Goal: Transaction & Acquisition: Purchase product/service

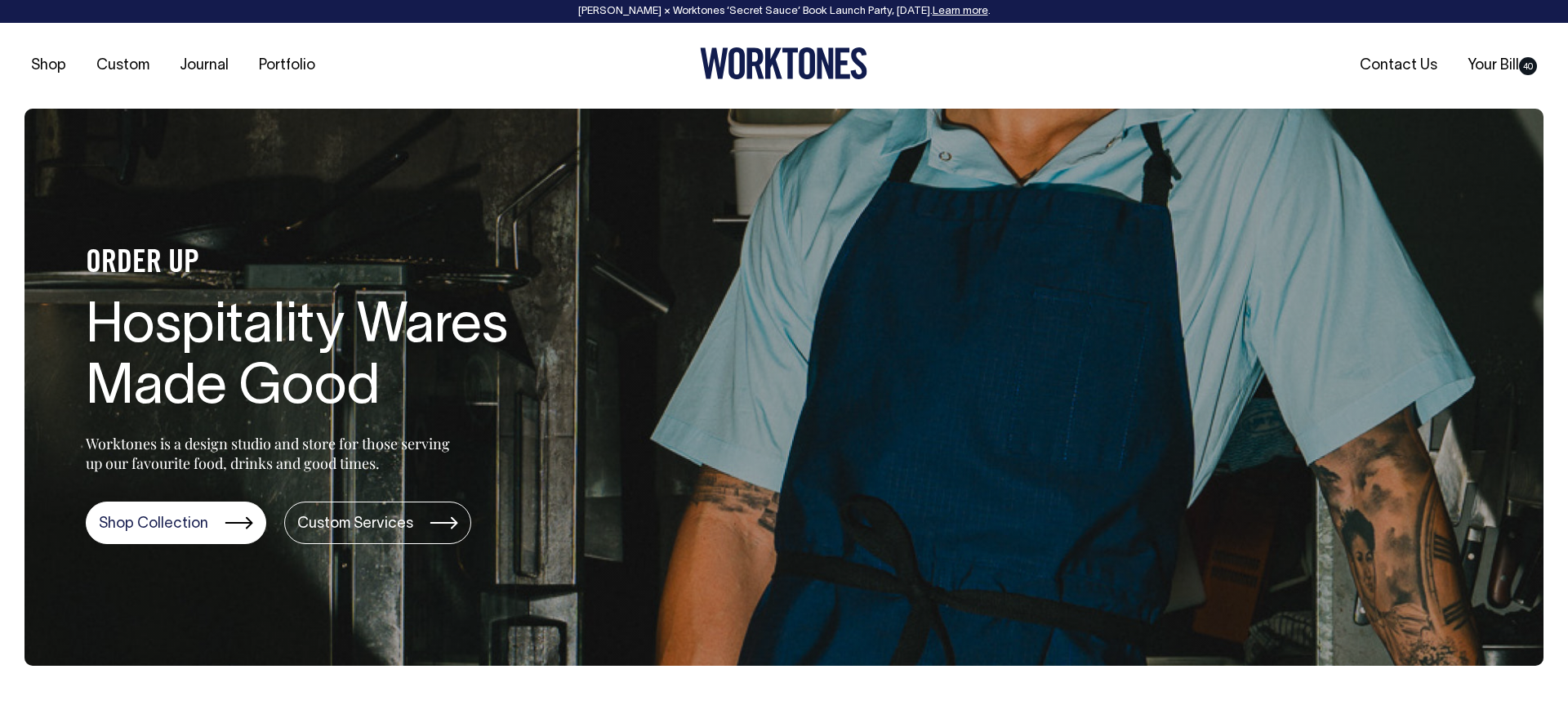
click at [390, 39] on div "Shop Custom Journal Portfolio Contact Us Your Bill 40" at bounding box center [784, 66] width 1568 height 86
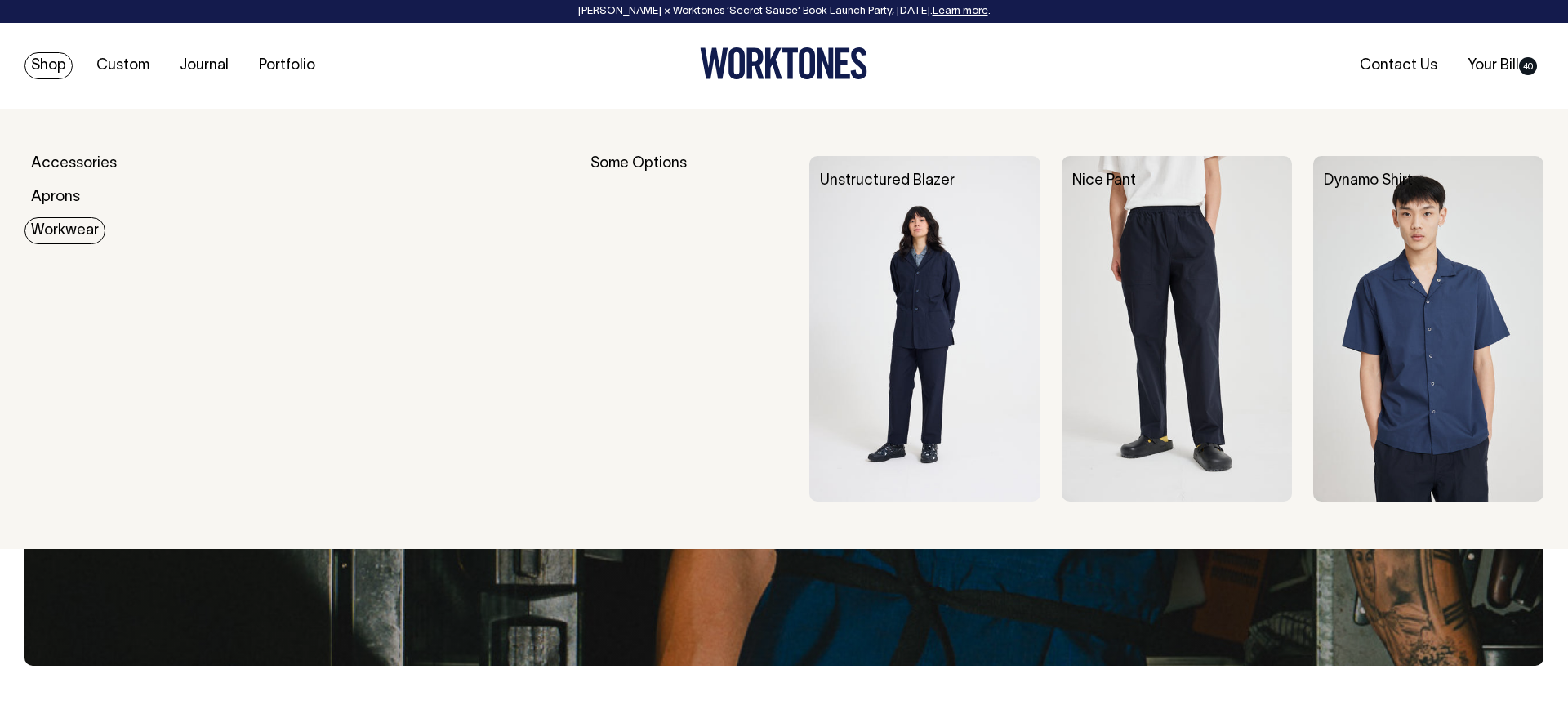
click at [71, 224] on link "Workwear" at bounding box center [65, 231] width 81 height 27
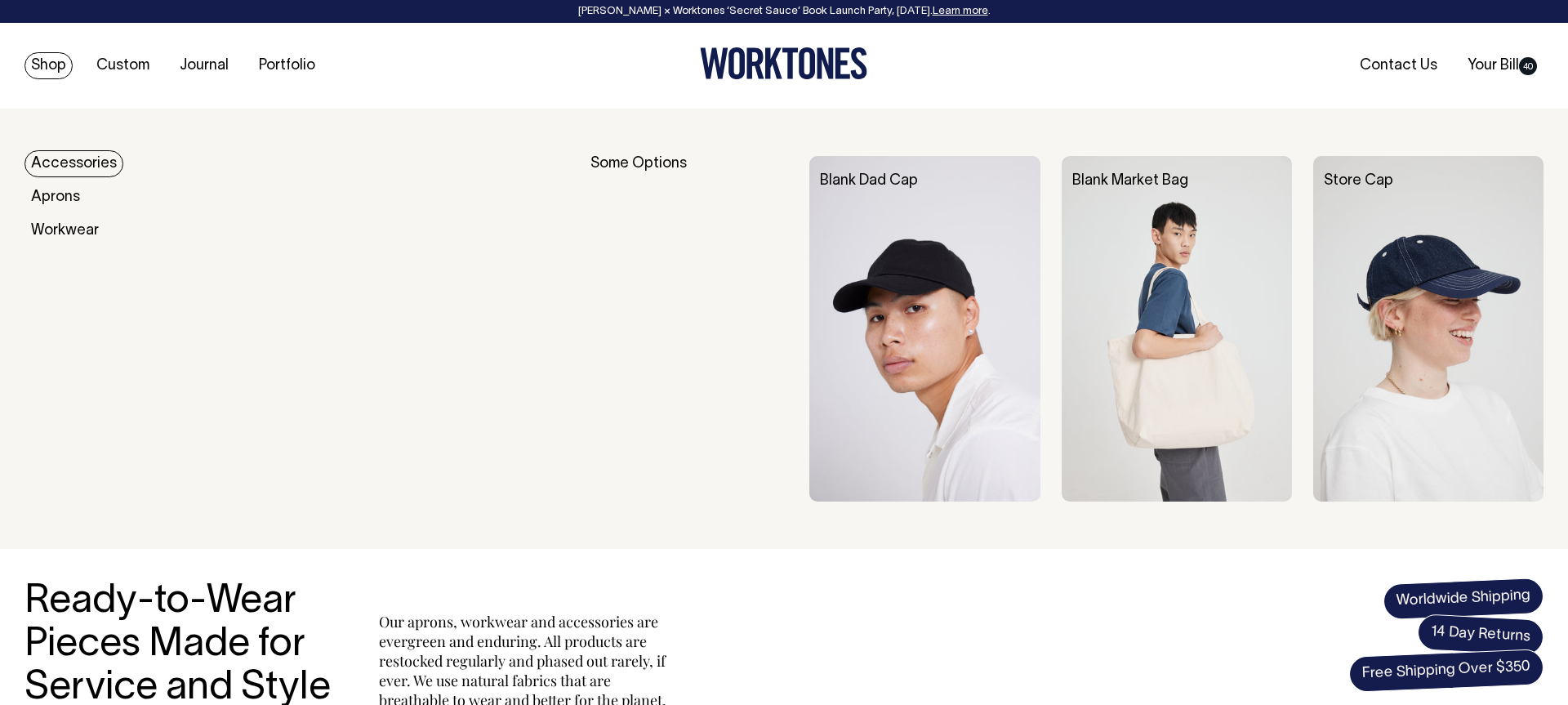
click at [65, 165] on link "Accessories" at bounding box center [73, 164] width 99 height 27
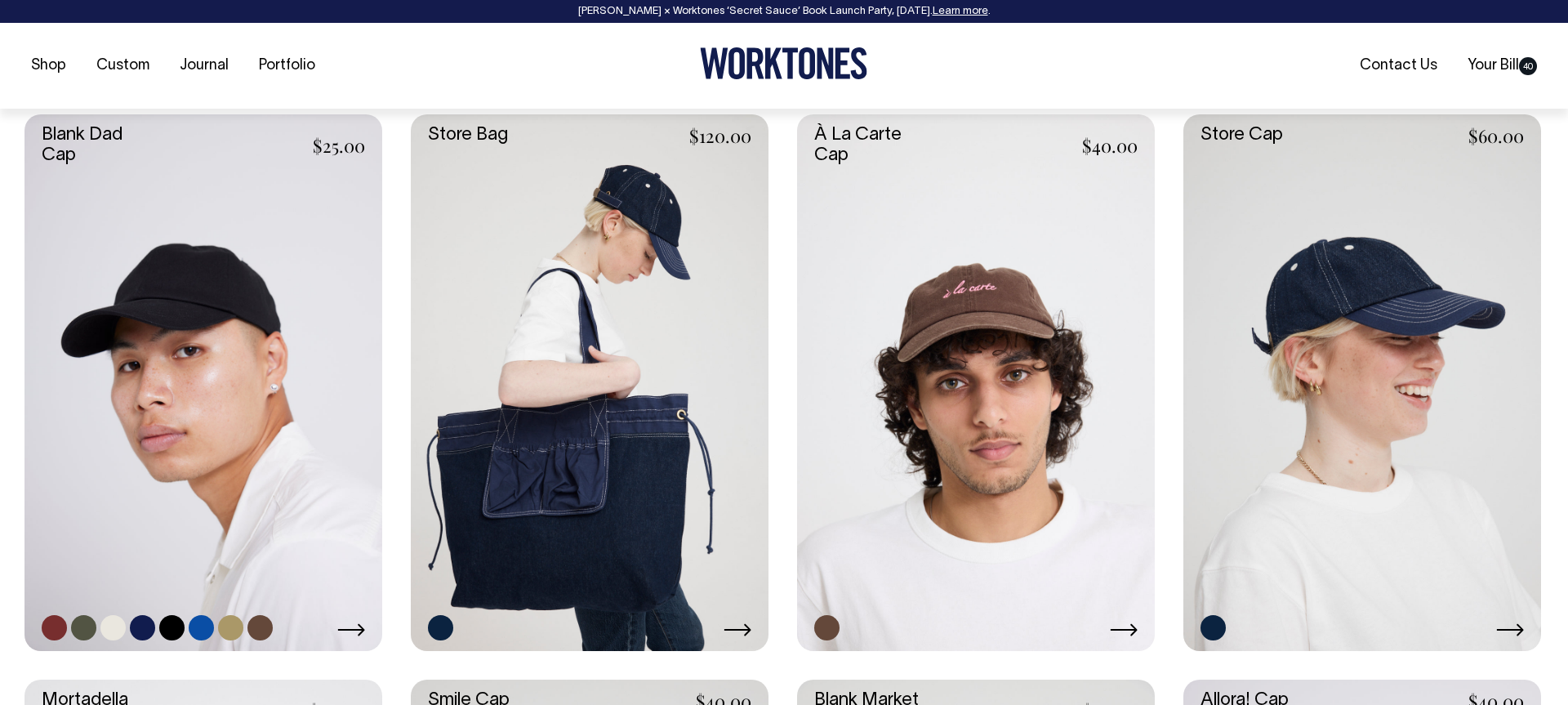
click at [276, 361] on link at bounding box center [203, 383] width 358 height 536
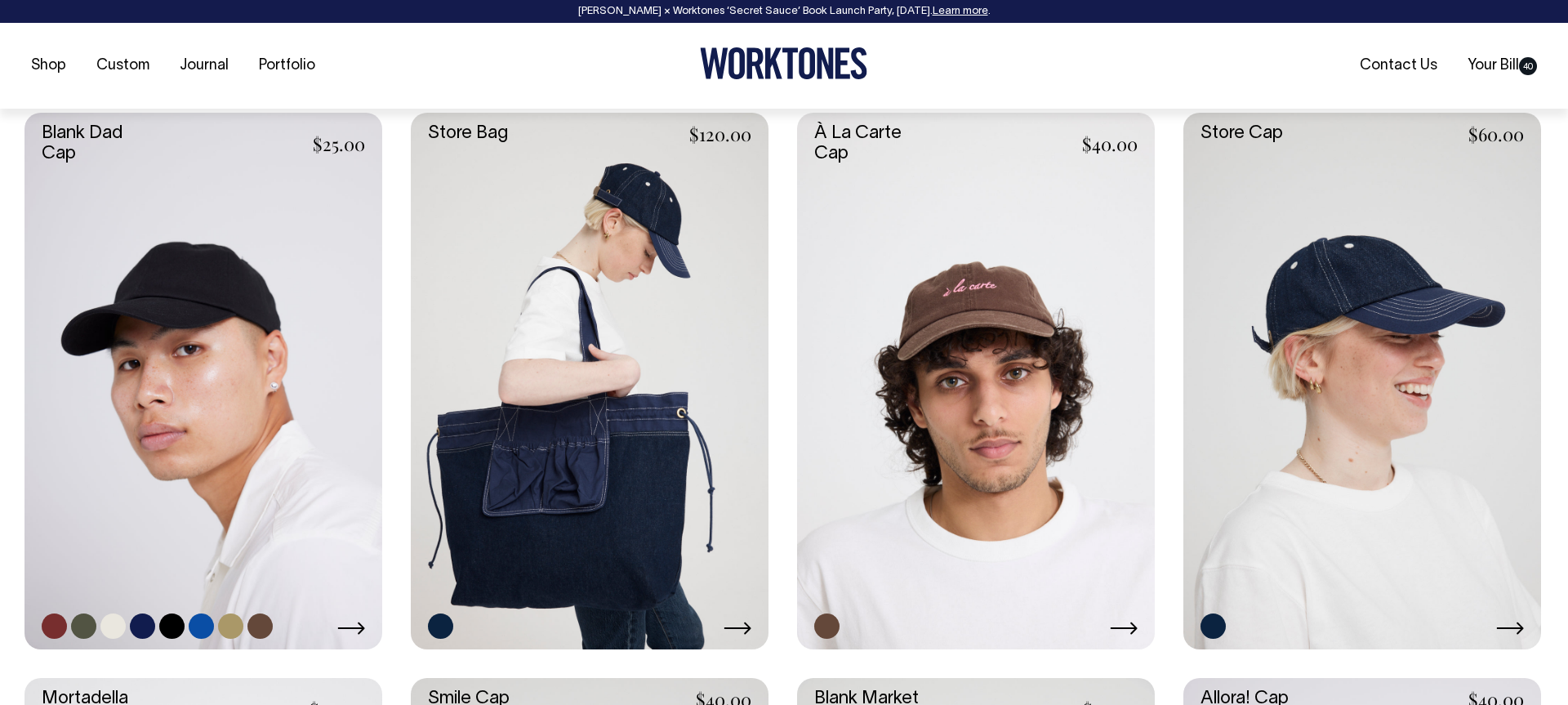
scroll to position [701, 0]
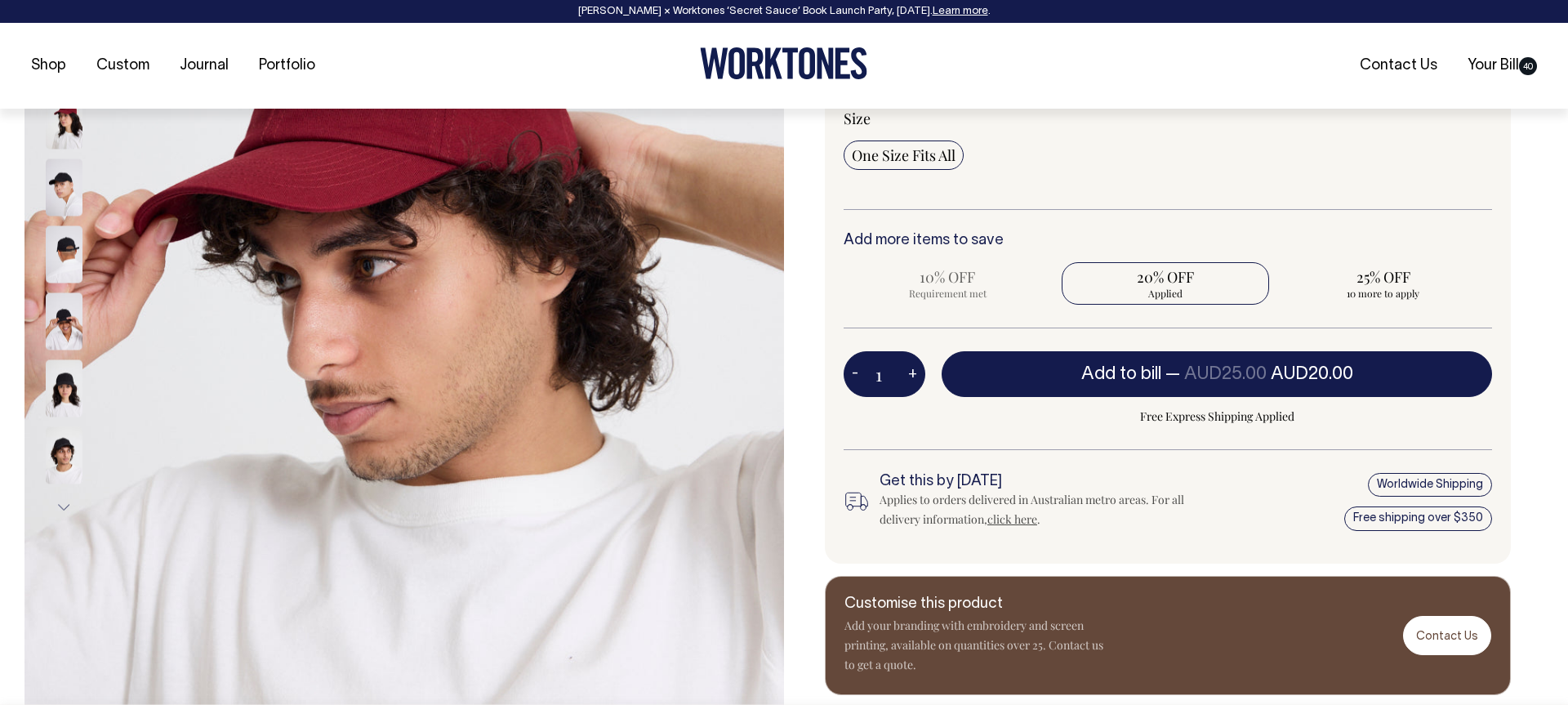
click at [890, 394] on input "1" at bounding box center [884, 374] width 82 height 46
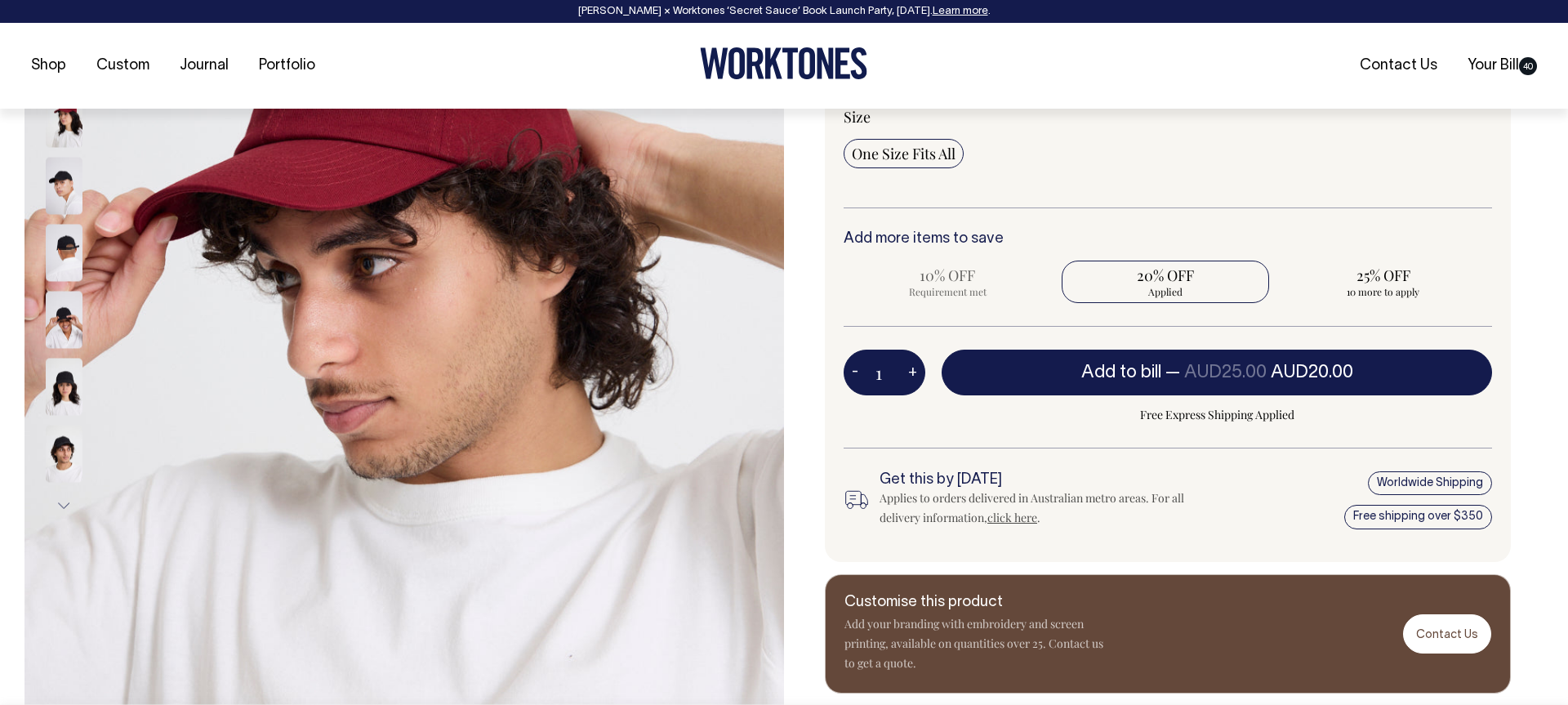
scroll to position [3, 0]
drag, startPoint x: 892, startPoint y: 383, endPoint x: 882, endPoint y: 381, distance: 10.2
click at [882, 381] on input "1" at bounding box center [884, 372] width 82 height 46
click at [853, 374] on button "-" at bounding box center [854, 372] width 23 height 33
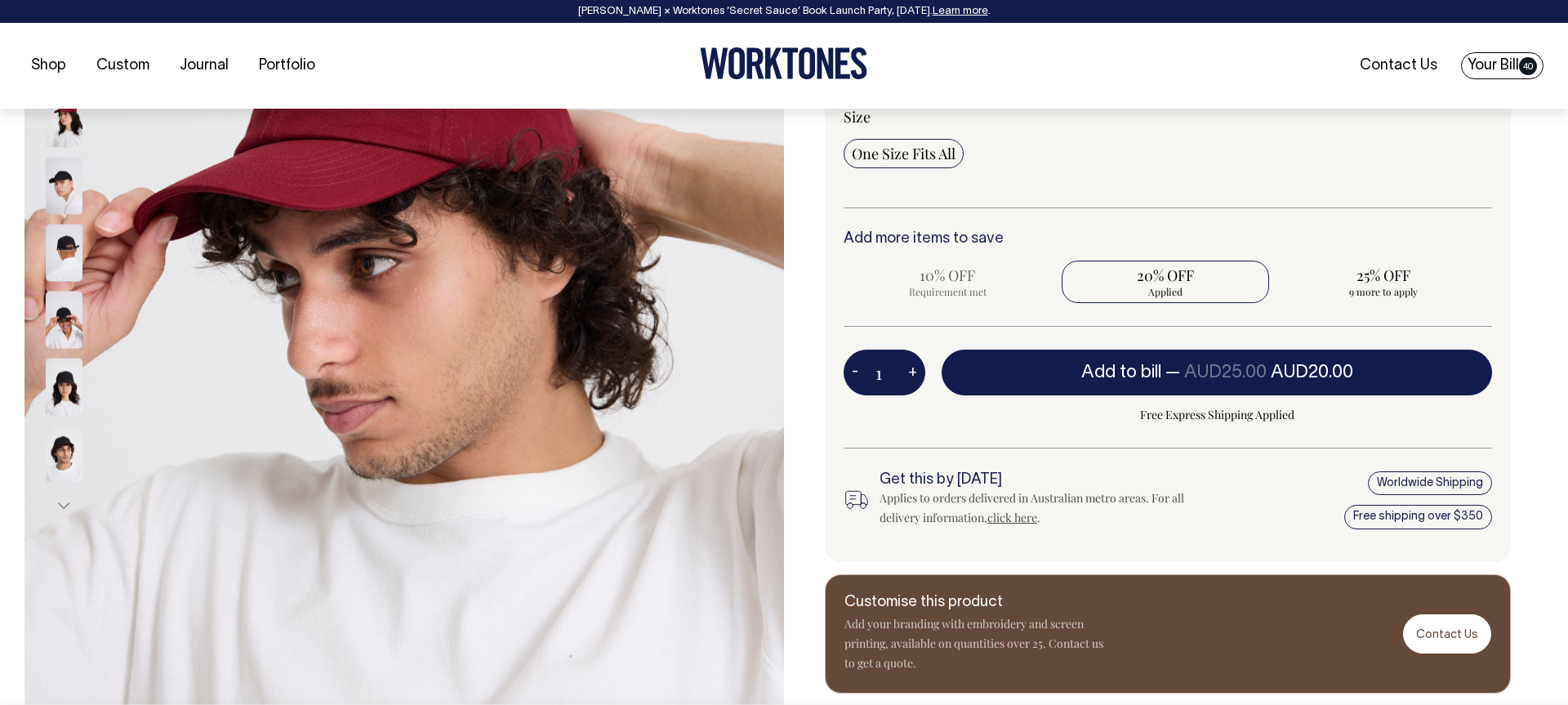
click at [1509, 70] on link "Your Bill 40" at bounding box center [1502, 66] width 83 height 27
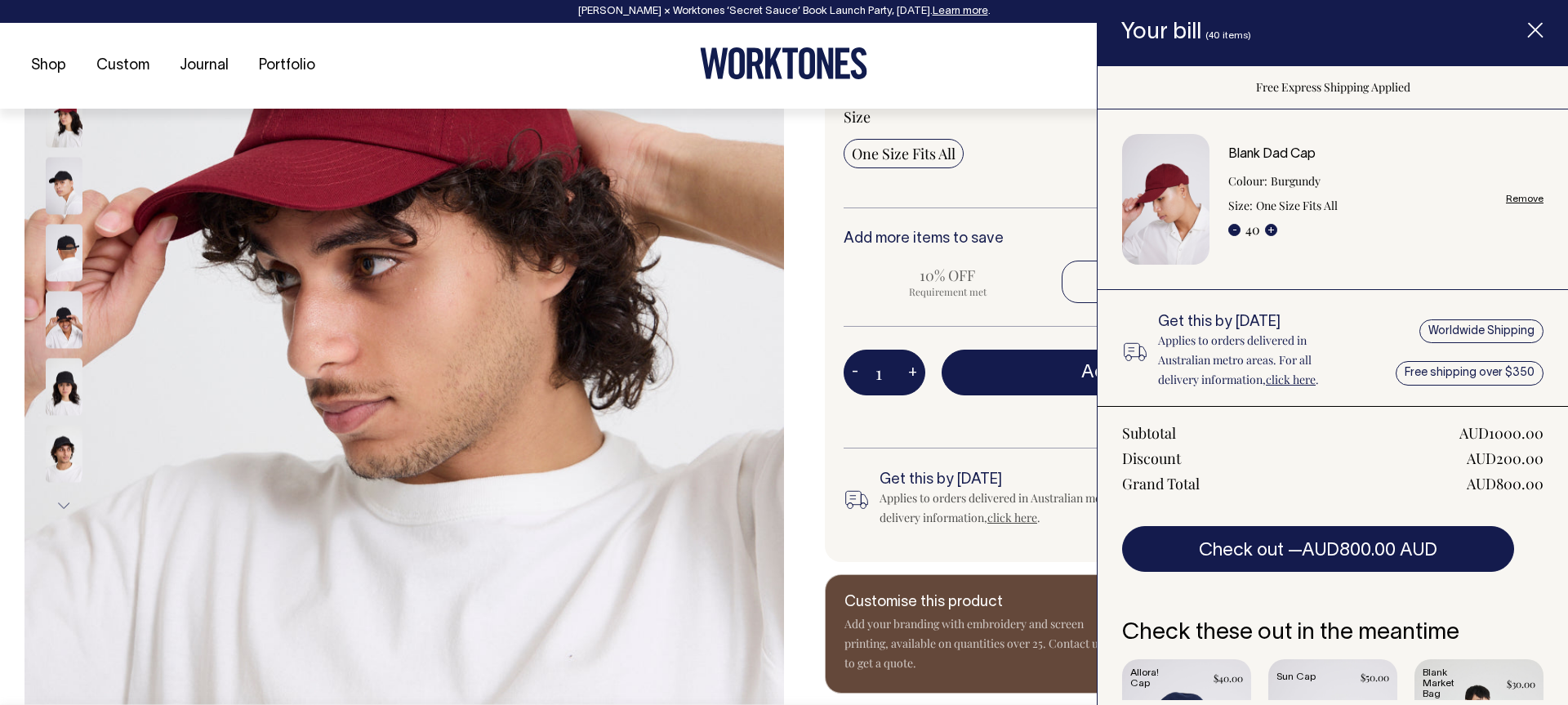
click at [1519, 196] on link "Remove" at bounding box center [1525, 199] width 38 height 11
radio input "false"
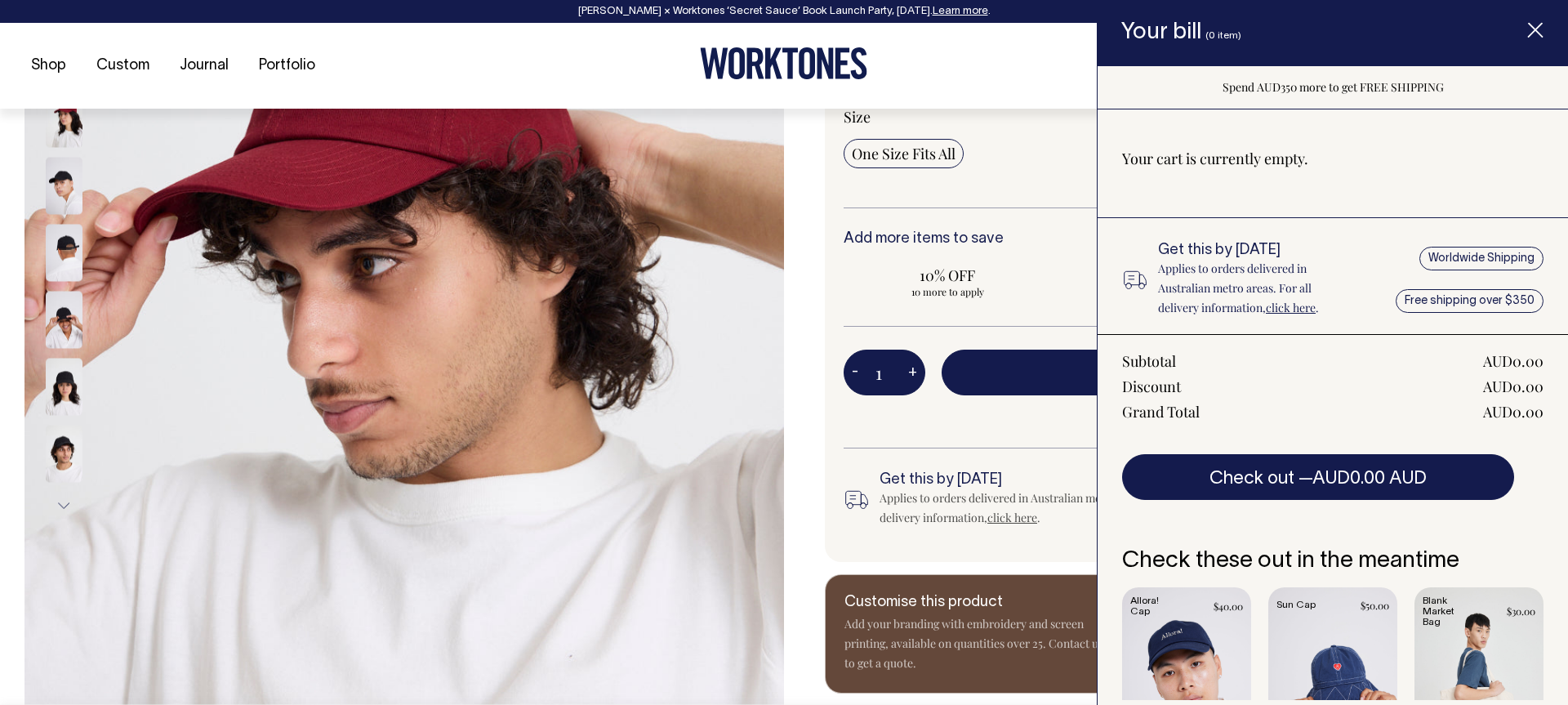
click at [1005, 441] on div "1 - + Add to bill — AUD25.00 Spend AUD350 more to get FREE SHIPPING" at bounding box center [1167, 398] width 649 height 99
click at [883, 368] on input "1" at bounding box center [884, 372] width 82 height 46
click at [889, 370] on input "1" at bounding box center [884, 372] width 82 height 46
type input "50"
radio input "true"
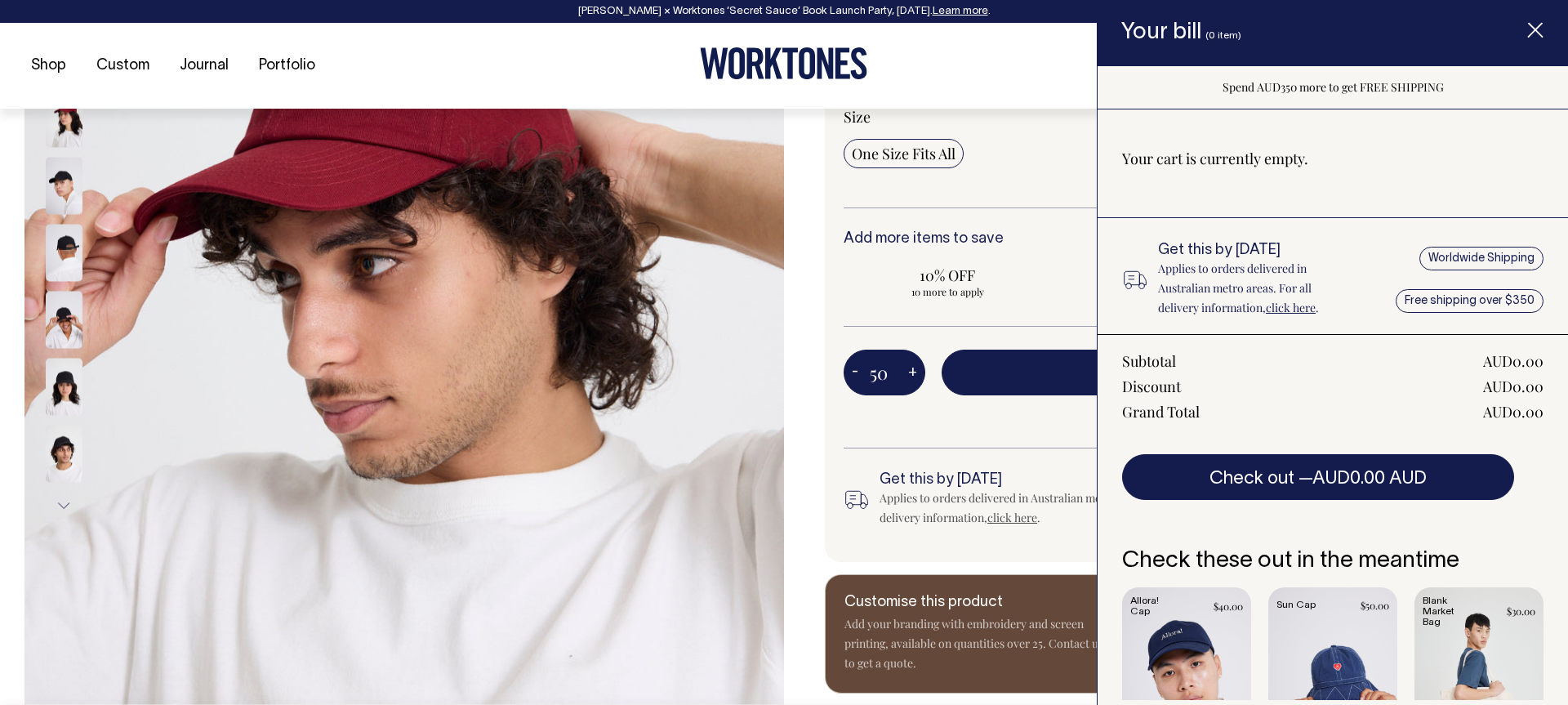
type input "50"
click at [879, 439] on div "50 - + Add to bill — AUD25.00 AUD18.75 Spend AUD350 more to get FREE SHIPPING" at bounding box center [1167, 398] width 649 height 99
drag, startPoint x: 1427, startPoint y: 319, endPoint x: 1445, endPoint y: 175, distance: 145.1
click at [1426, 318] on div "Your cart is currently empty. Get this by Thursday Applies to orders delivered …" at bounding box center [1333, 405] width 471 height 590
click at [1541, 30] on icon "Item added to your cart" at bounding box center [1535, 30] width 16 height 16
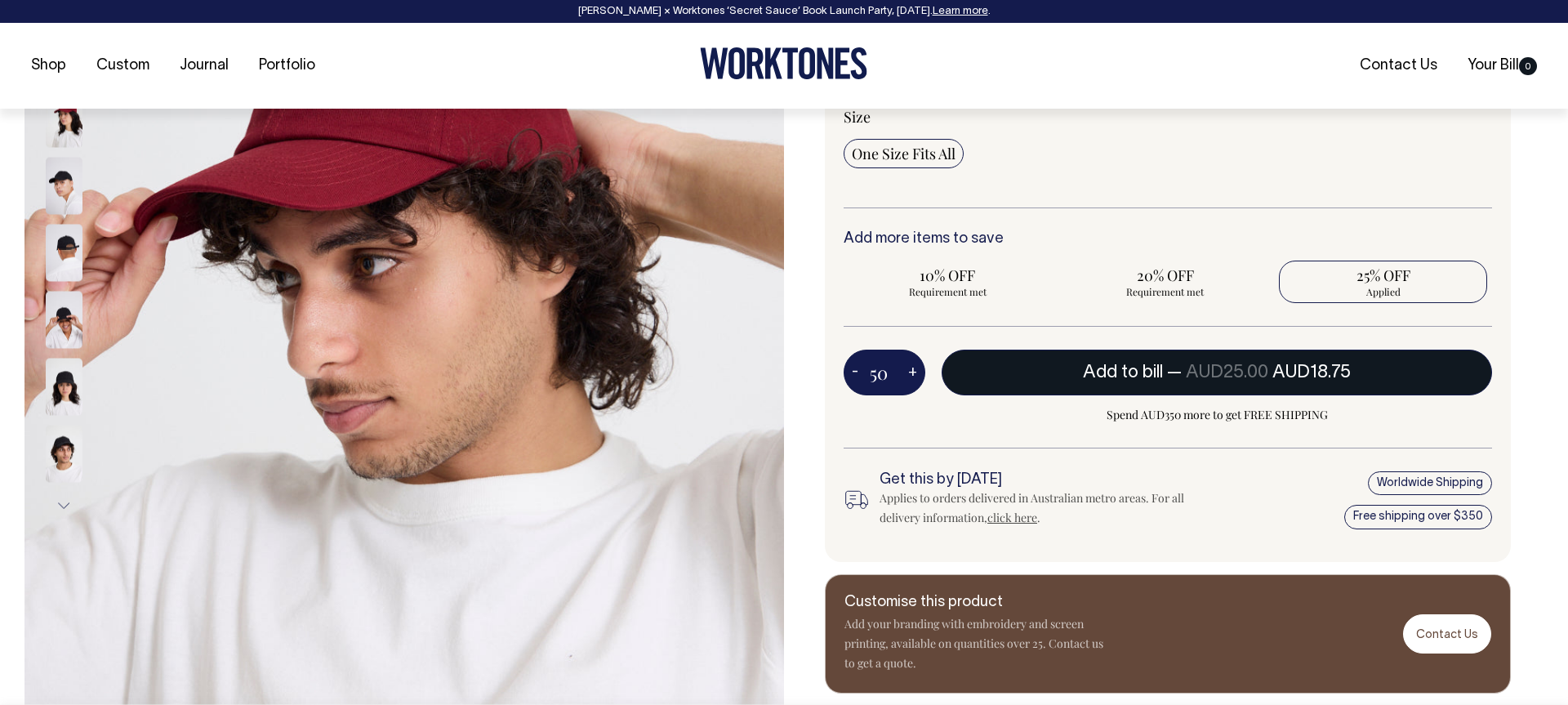
click at [1237, 376] on span "AUD25.00" at bounding box center [1227, 372] width 83 height 16
type input "1"
radio input "false"
type input "1"
radio input "true"
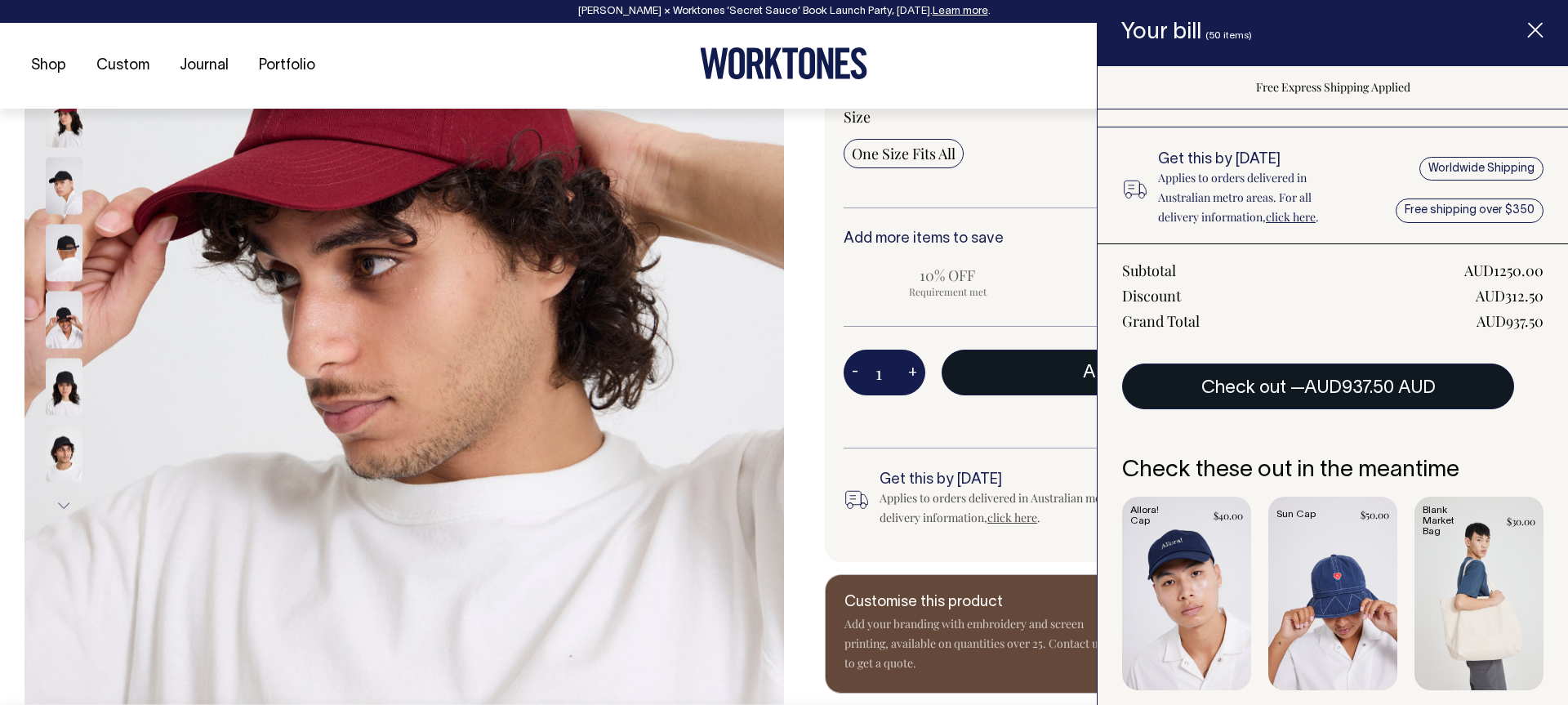
scroll to position [171, 0]
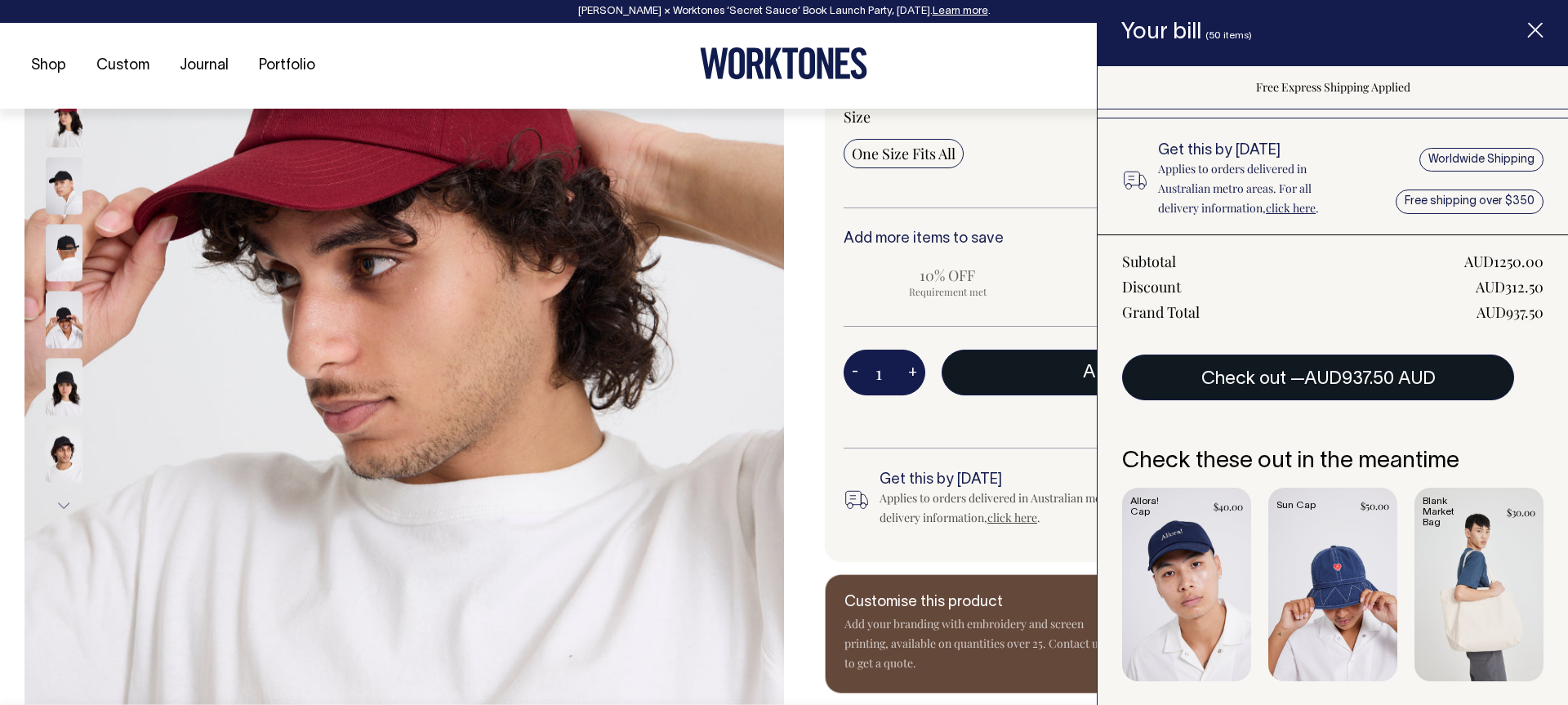
click at [1275, 378] on button "Check out — AUD937.50 AUD" at bounding box center [1318, 377] width 392 height 46
